Goal: Find contact information: Find contact information

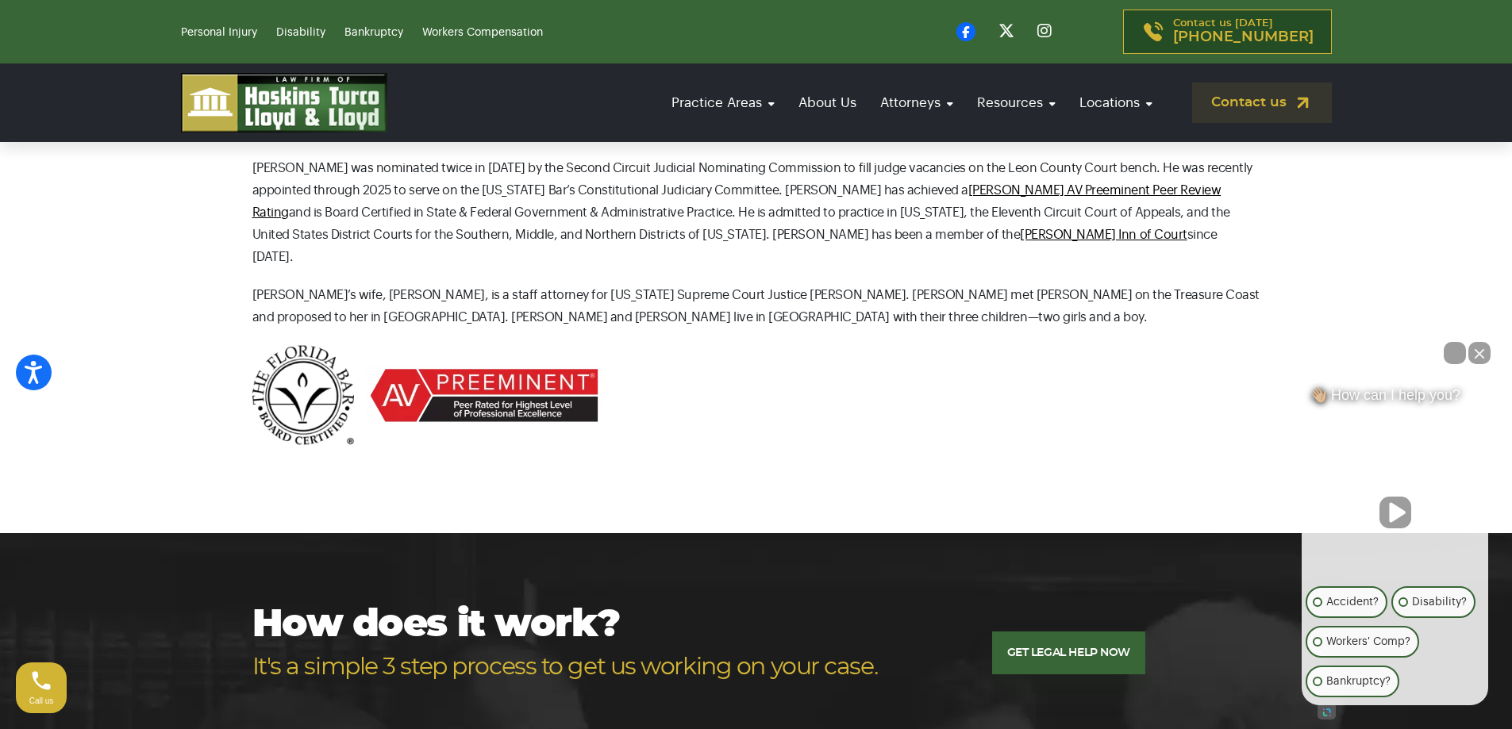
scroll to position [545, 0]
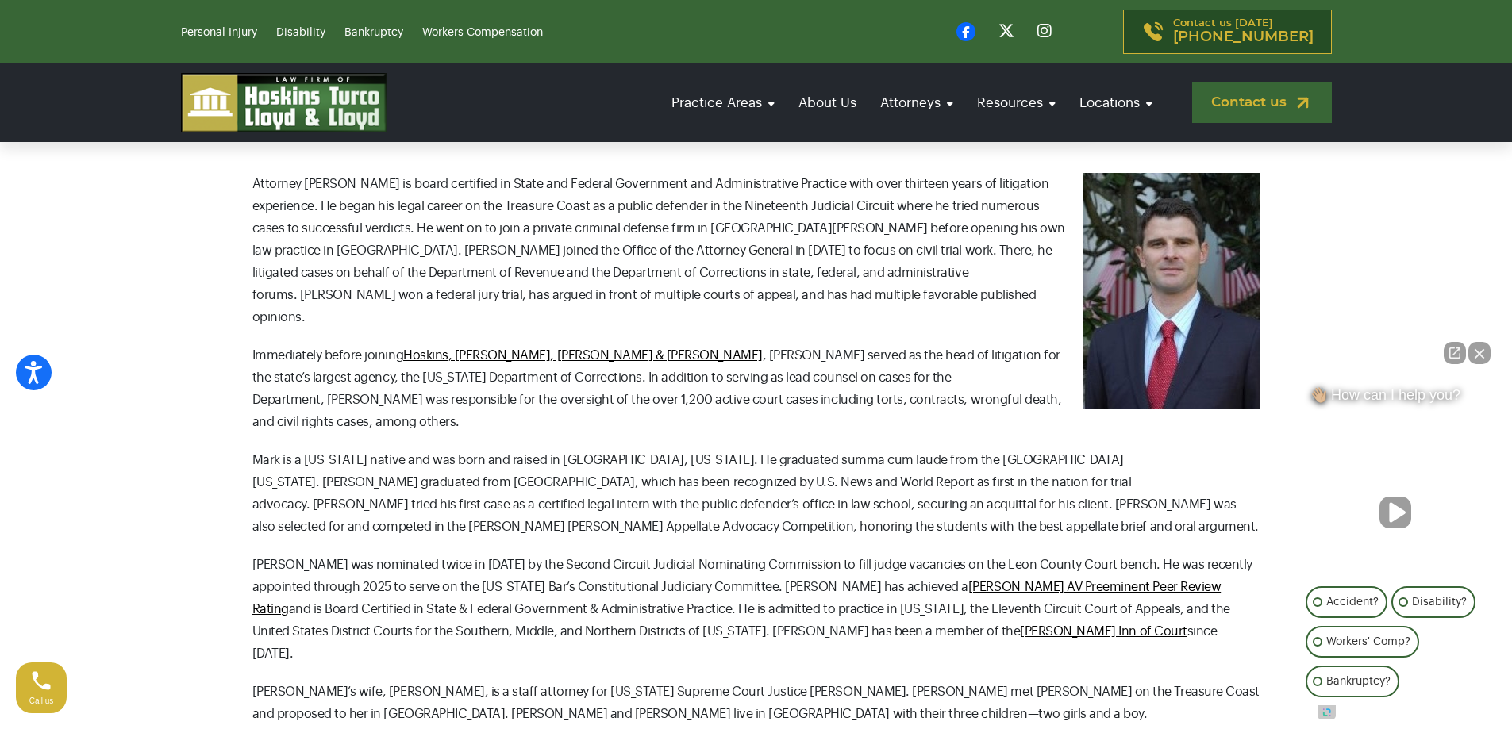
click at [1227, 112] on link "Contact us" at bounding box center [1262, 103] width 140 height 40
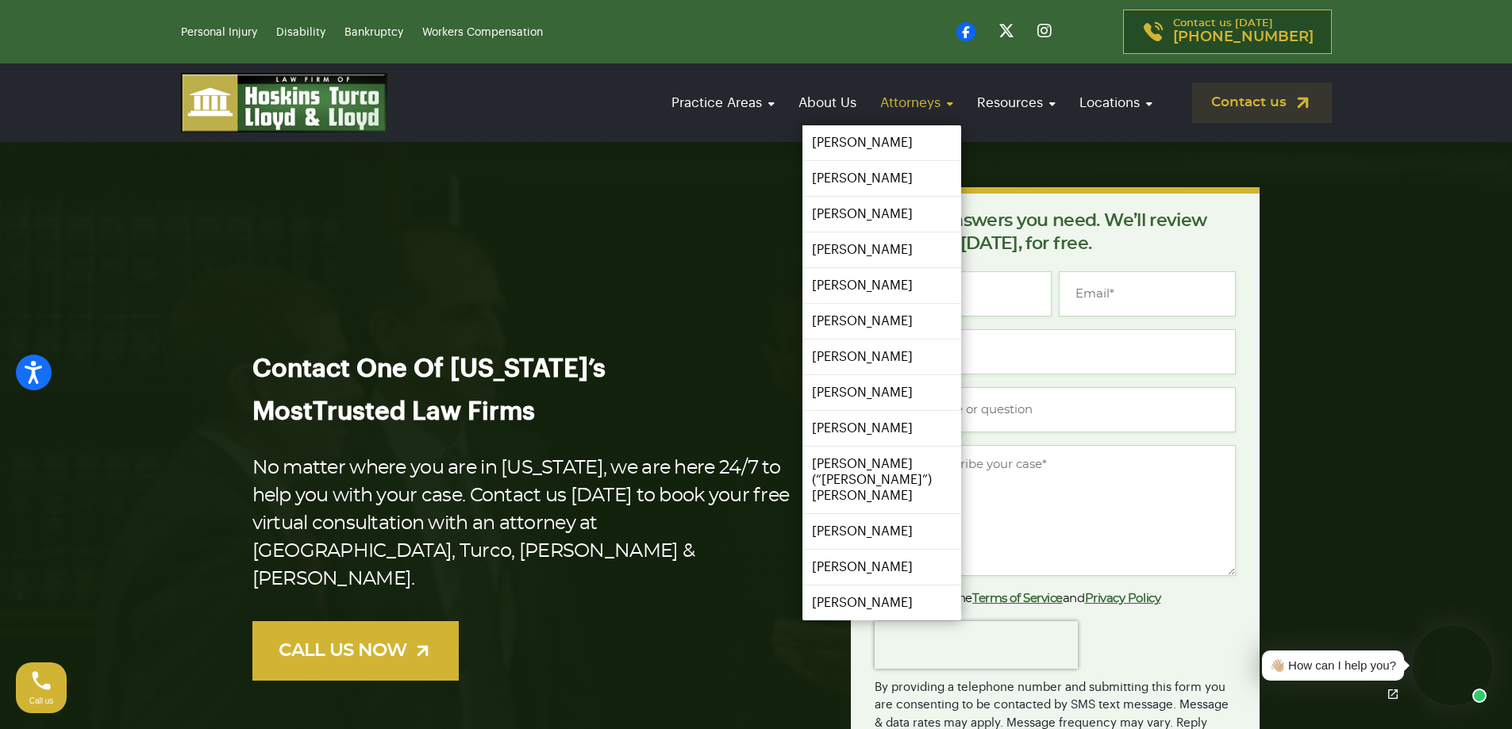
click at [909, 108] on link "Attorneys" at bounding box center [916, 102] width 89 height 45
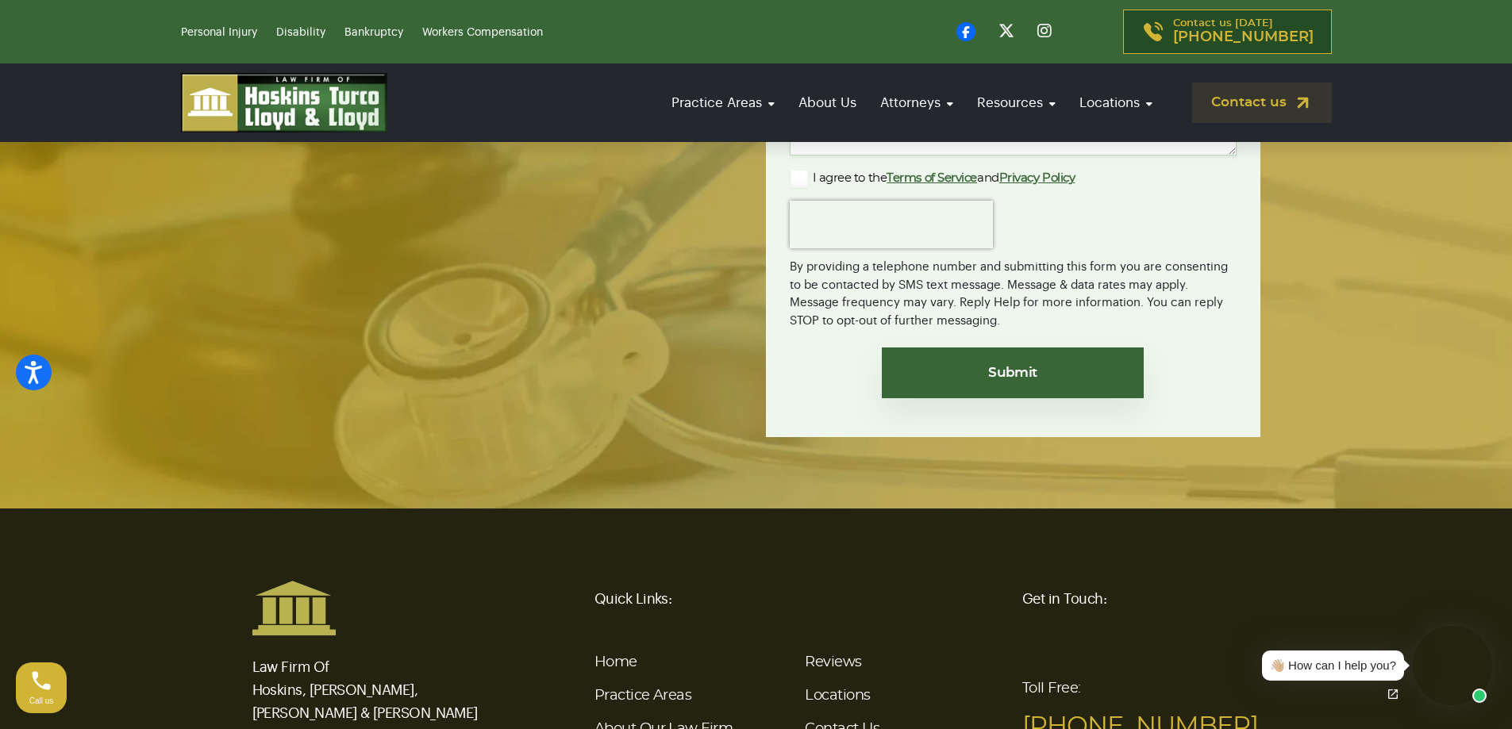
scroll to position [3981, 0]
